Goal: Information Seeking & Learning: Learn about a topic

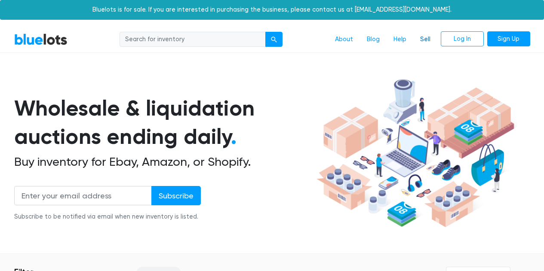
click at [413, 48] on link "Sell" at bounding box center [425, 39] width 24 height 16
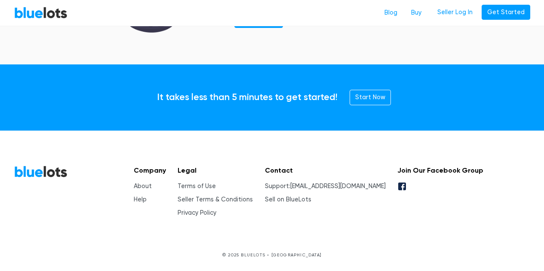
scroll to position [1466, 0]
click at [311, 196] on link "Sell on BlueLots" at bounding box center [288, 199] width 46 height 7
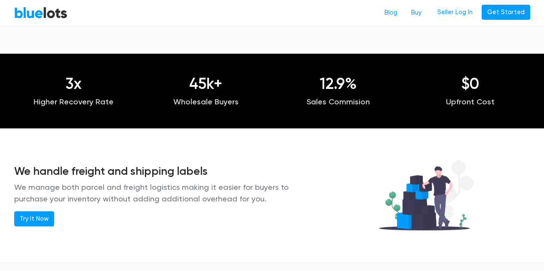
scroll to position [870, 0]
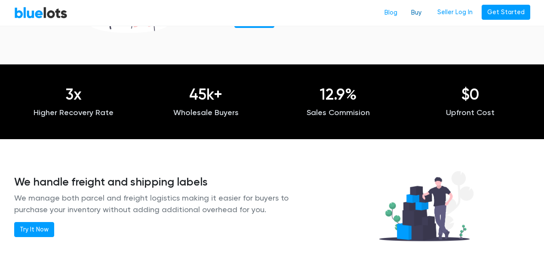
click at [404, 15] on link "Buy" at bounding box center [416, 13] width 24 height 16
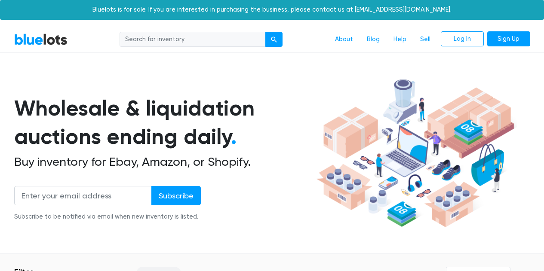
scroll to position [0, 0]
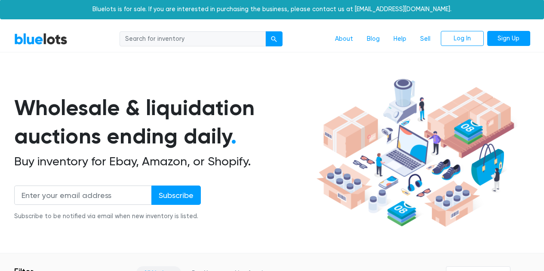
click at [196, 47] on input "search" at bounding box center [192, 38] width 146 height 15
type input "KNEE massager"
click at [265, 47] on button "submit" at bounding box center [273, 38] width 17 height 15
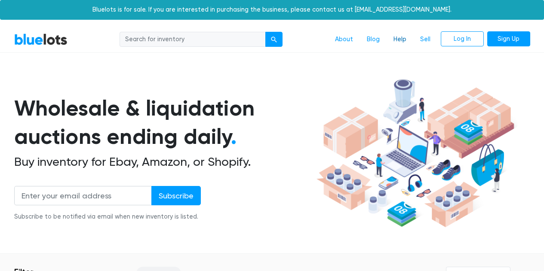
click at [386, 48] on link "Help" at bounding box center [399, 39] width 27 height 16
click at [328, 48] on link "About" at bounding box center [344, 39] width 32 height 16
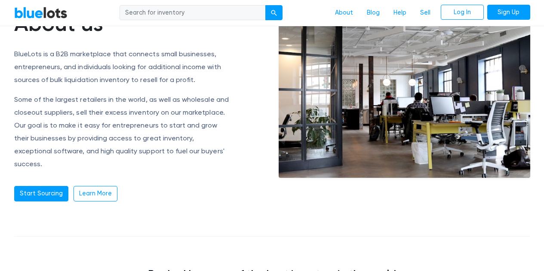
scroll to position [77, 0]
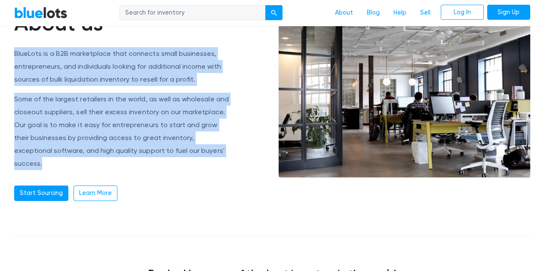
drag, startPoint x: 214, startPoint y: 174, endPoint x: 12, endPoint y: 74, distance: 225.3
click at [12, 74] on div "About us BlueLots is a B2B marketplace that connects small businesses, entrepre…" at bounding box center [140, 105] width 264 height 191
copy div "BlueLots is a B2B marketplace that connects small businesses, entrepreneurs, an…"
